Goal: Use online tool/utility: Use online tool/utility

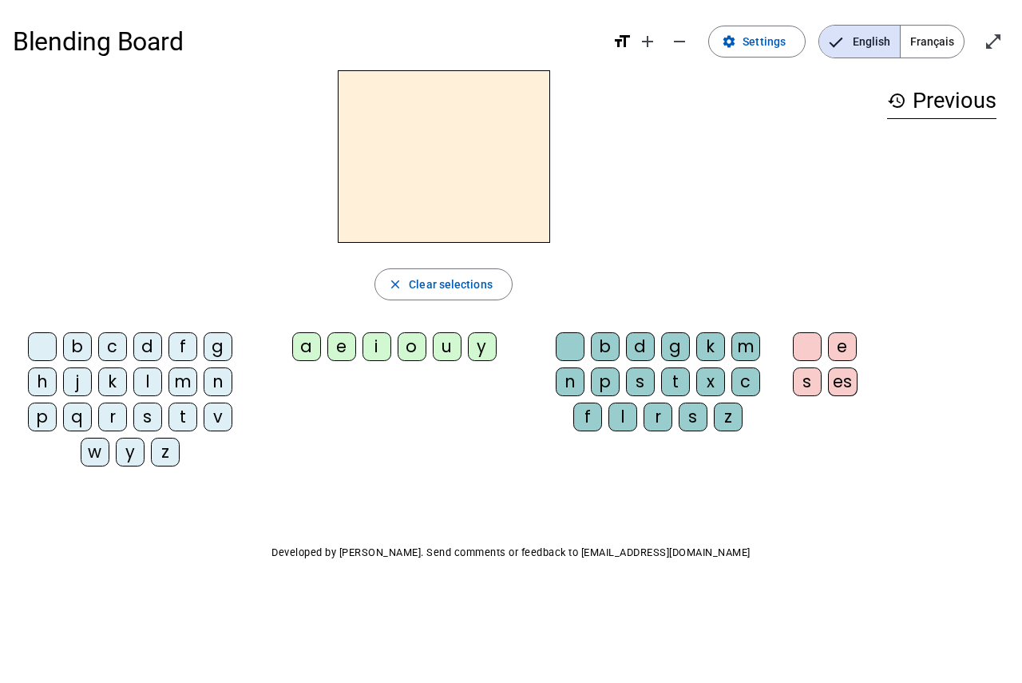
click at [375, 350] on div "i" at bounding box center [377, 346] width 29 height 29
click at [152, 387] on div "l" at bounding box center [147, 381] width 29 height 29
click at [379, 351] on div "i" at bounding box center [377, 346] width 29 height 29
click at [525, 542] on div "Blending Board format_size add remove settings Settings English Français open_i…" at bounding box center [511, 323] width 1022 height 647
click at [390, 382] on div "b c d f g h j k l m n p q r s t v w y z a e i o u y b d g k m n p s t x c f l r…" at bounding box center [444, 402] width 862 height 153
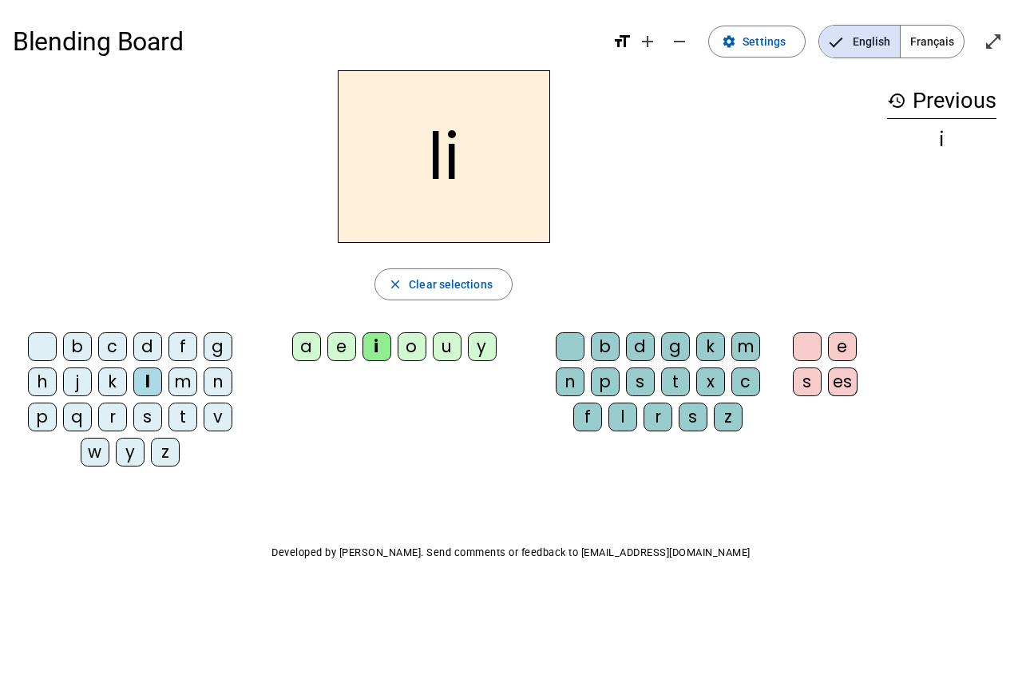
click at [382, 349] on div "i" at bounding box center [377, 346] width 29 height 29
click at [444, 279] on span "Clear selections" at bounding box center [451, 284] width 84 height 19
click at [379, 356] on div "i" at bounding box center [377, 346] width 29 height 29
click at [618, 426] on div "l" at bounding box center [623, 416] width 29 height 29
click at [184, 393] on div "m" at bounding box center [182, 381] width 29 height 29
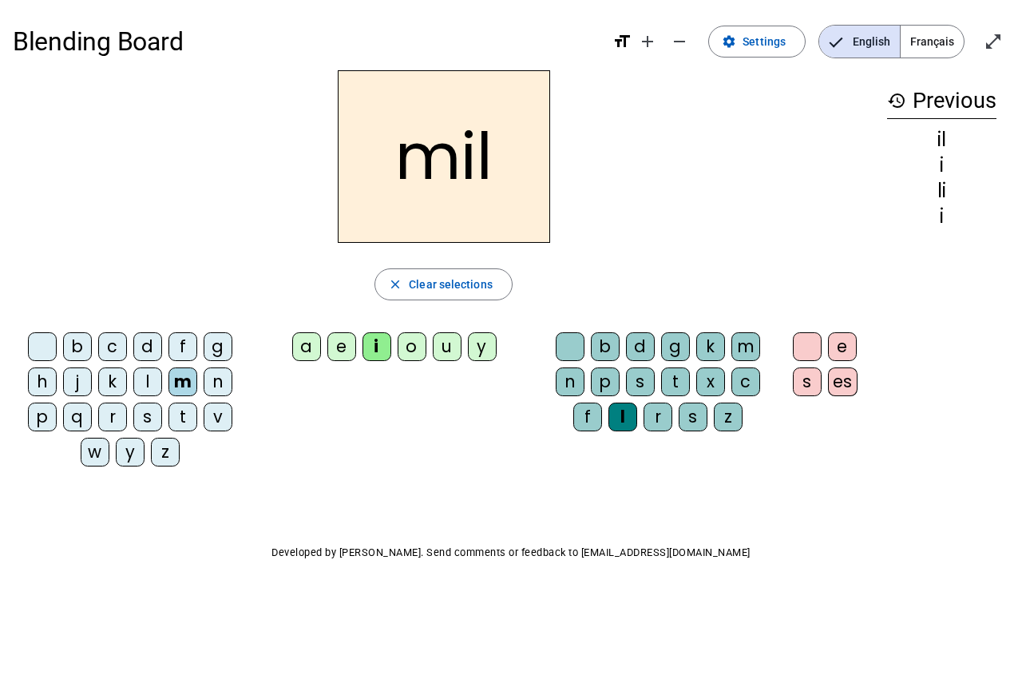
click at [299, 346] on div "a" at bounding box center [306, 346] width 29 height 29
click at [561, 359] on div at bounding box center [570, 346] width 29 height 29
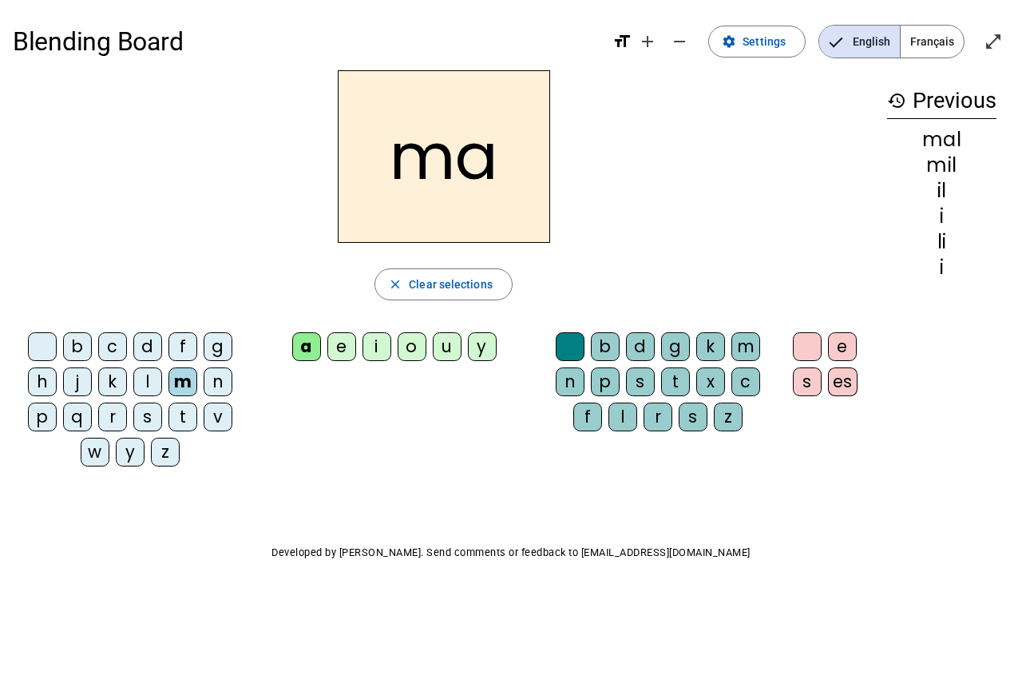
click at [564, 360] on div at bounding box center [570, 346] width 29 height 29
click at [626, 425] on div "l" at bounding box center [623, 416] width 29 height 29
click at [562, 349] on div at bounding box center [570, 346] width 29 height 29
click at [149, 386] on div "l" at bounding box center [147, 381] width 29 height 29
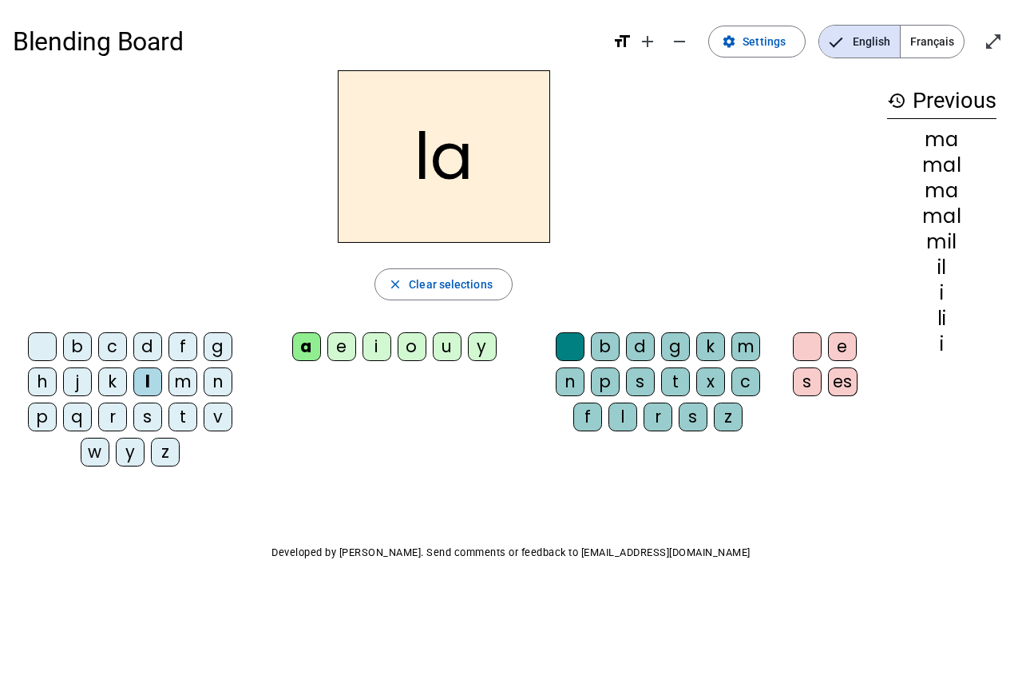
click at [447, 352] on div "u" at bounding box center [447, 346] width 29 height 29
click at [638, 340] on div "d" at bounding box center [640, 346] width 29 height 29
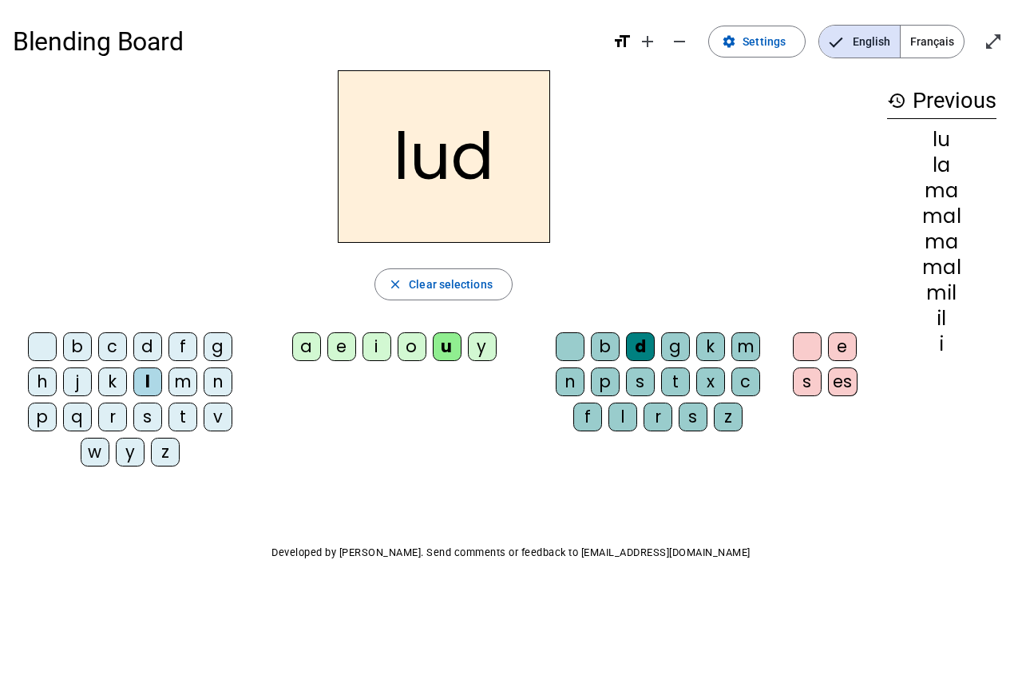
click at [556, 356] on div at bounding box center [570, 346] width 29 height 29
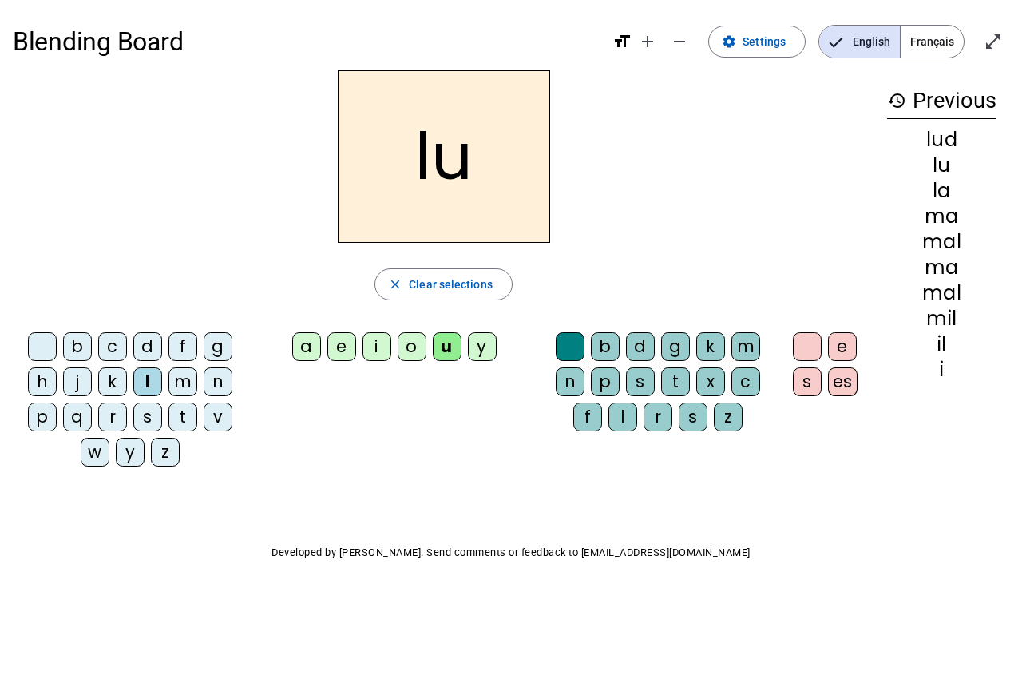
click at [149, 339] on div "d" at bounding box center [147, 346] width 29 height 29
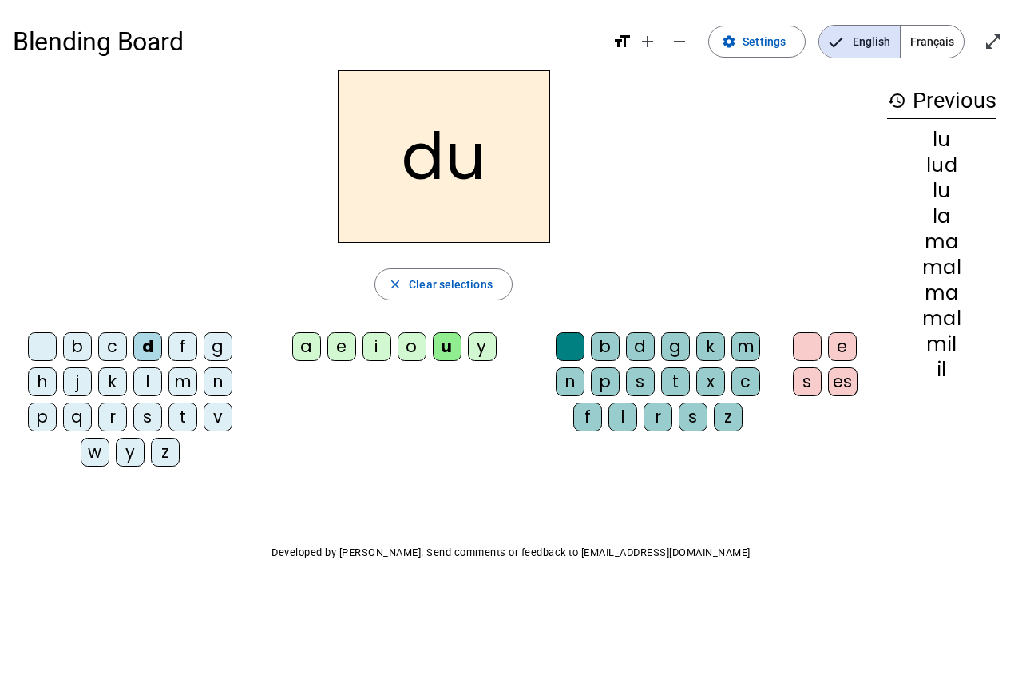
click at [185, 422] on div "t" at bounding box center [182, 416] width 29 height 29
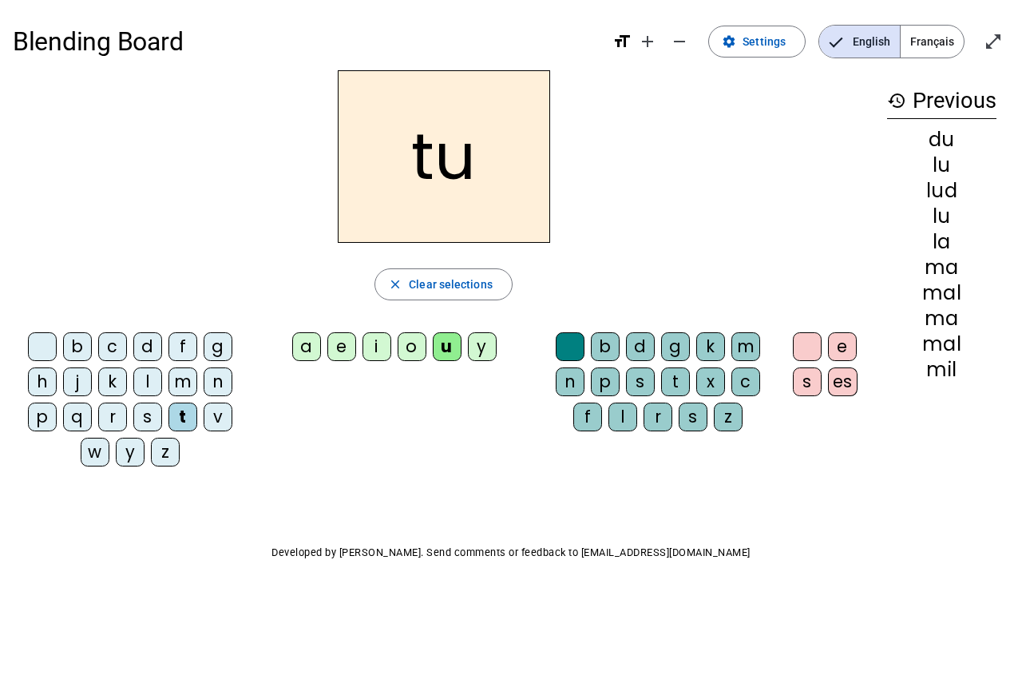
click at [147, 382] on div "l" at bounding box center [147, 381] width 29 height 29
click at [371, 350] on div "i" at bounding box center [377, 346] width 29 height 29
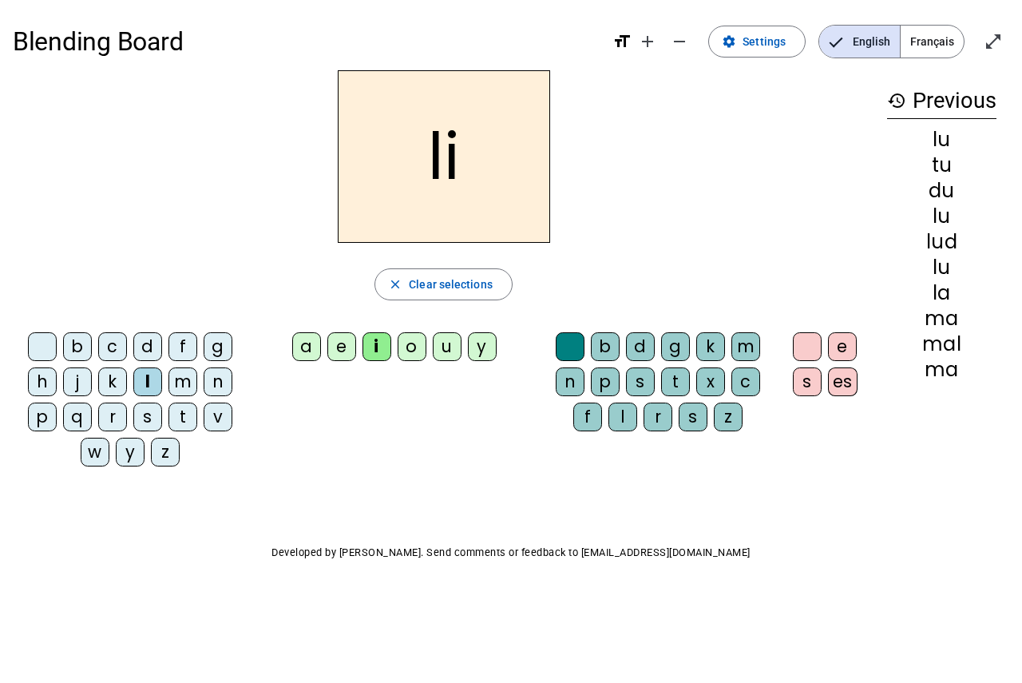
drag, startPoint x: 176, startPoint y: 355, endPoint x: 417, endPoint y: 468, distance: 266.2
click at [418, 469] on div "b c d f g h j k l m n p q r s t v w y z a e i o u y b d g k m n p s t x c f l r…" at bounding box center [444, 402] width 862 height 153
drag, startPoint x: 184, startPoint y: 387, endPoint x: 342, endPoint y: 494, distance: 190.5
click at [343, 520] on div "Blending Board format_size add remove settings Settings English Français open_i…" at bounding box center [511, 323] width 1022 height 647
drag, startPoint x: 196, startPoint y: 446, endPoint x: 176, endPoint y: 421, distance: 31.8
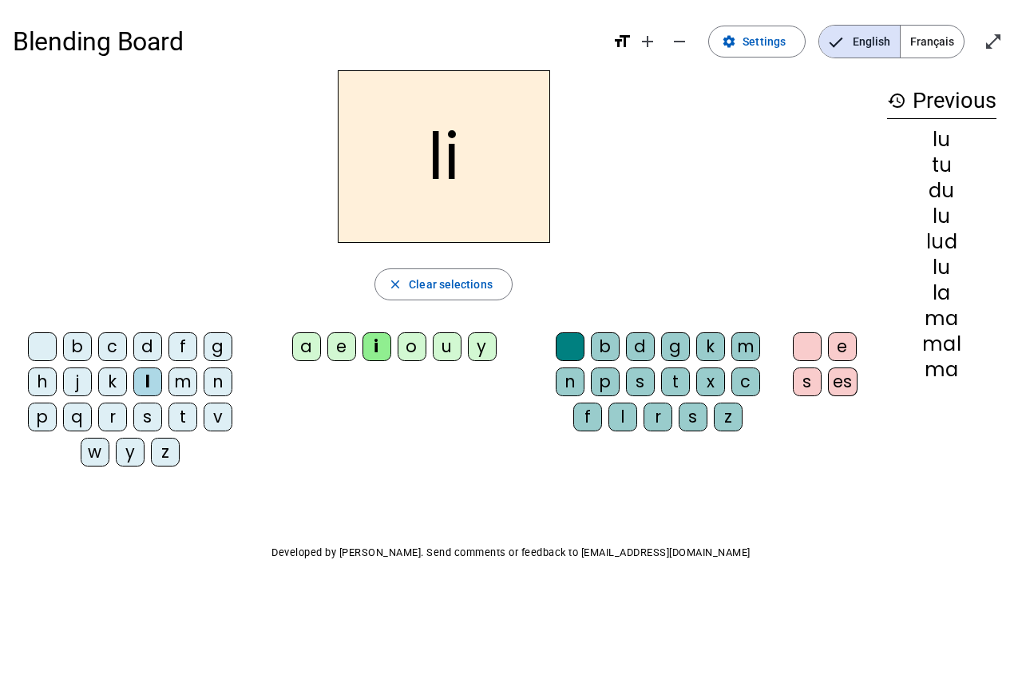
click at [176, 421] on div "t" at bounding box center [182, 416] width 29 height 29
click at [339, 349] on div "e" at bounding box center [341, 346] width 29 height 29
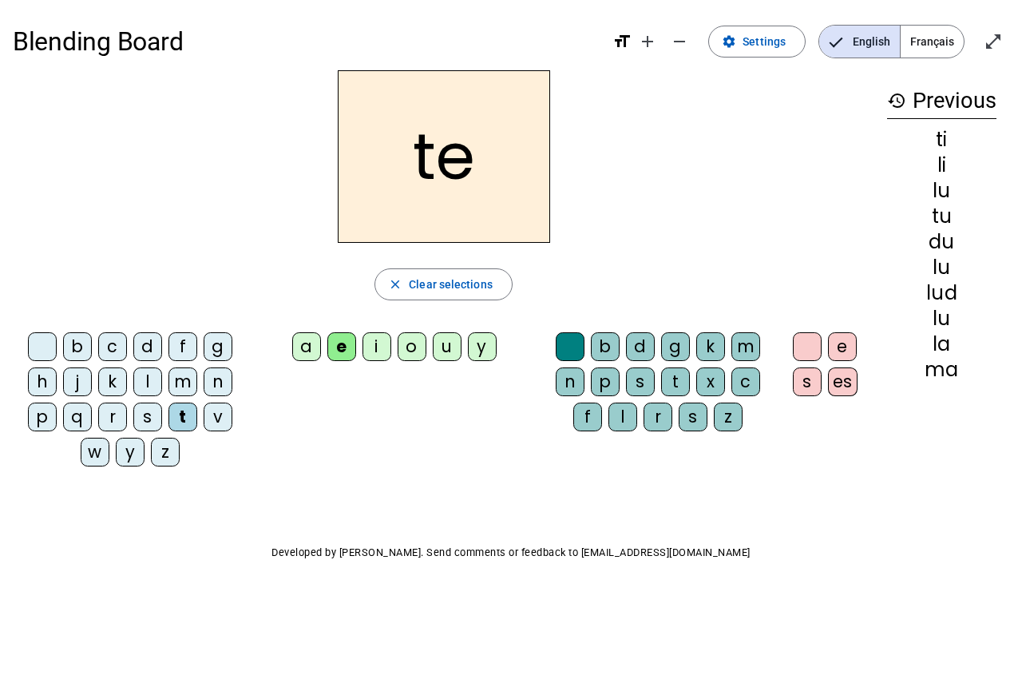
click at [156, 339] on div "d" at bounding box center [147, 346] width 29 height 29
click at [52, 268] on div "de close Clear selections b c d f g h j k l m n p q r s t v w y z a e i o u y b…" at bounding box center [444, 274] width 862 height 409
drag, startPoint x: 50, startPoint y: 241, endPoint x: 7, endPoint y: 496, distance: 258.4
click at [7, 496] on div "Blending Board format_size add remove settings Settings English Français open_i…" at bounding box center [511, 323] width 1022 height 647
click at [27, 470] on div "b c d f g h j k l m n p q r s t v w y z" at bounding box center [133, 402] width 228 height 141
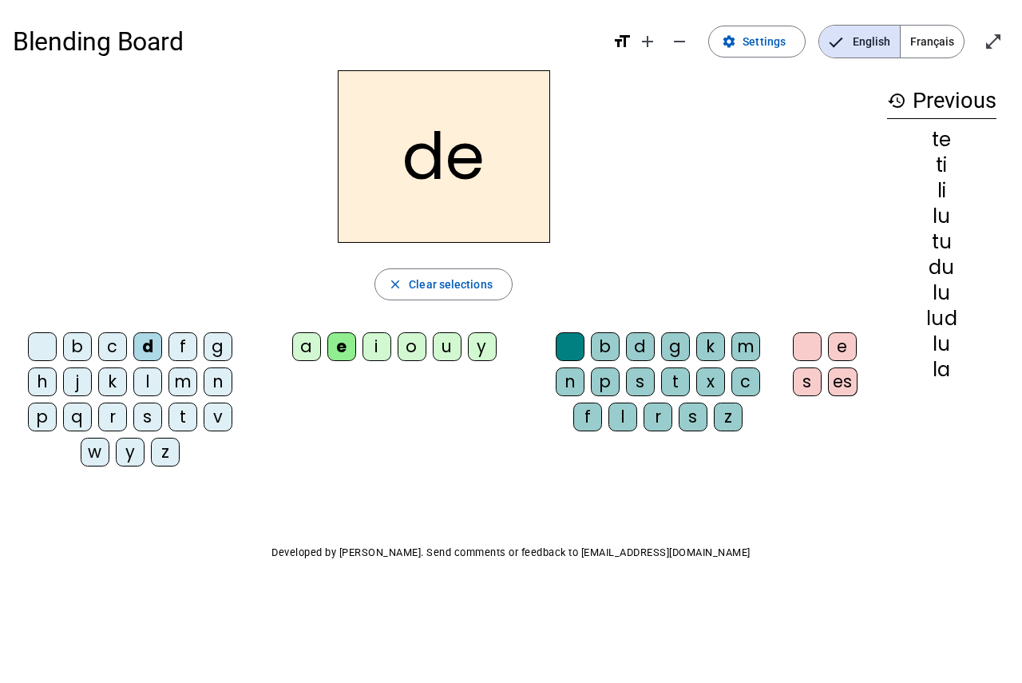
click at [74, 377] on div "j" at bounding box center [77, 381] width 29 height 29
